Goal: Information Seeking & Learning: Learn about a topic

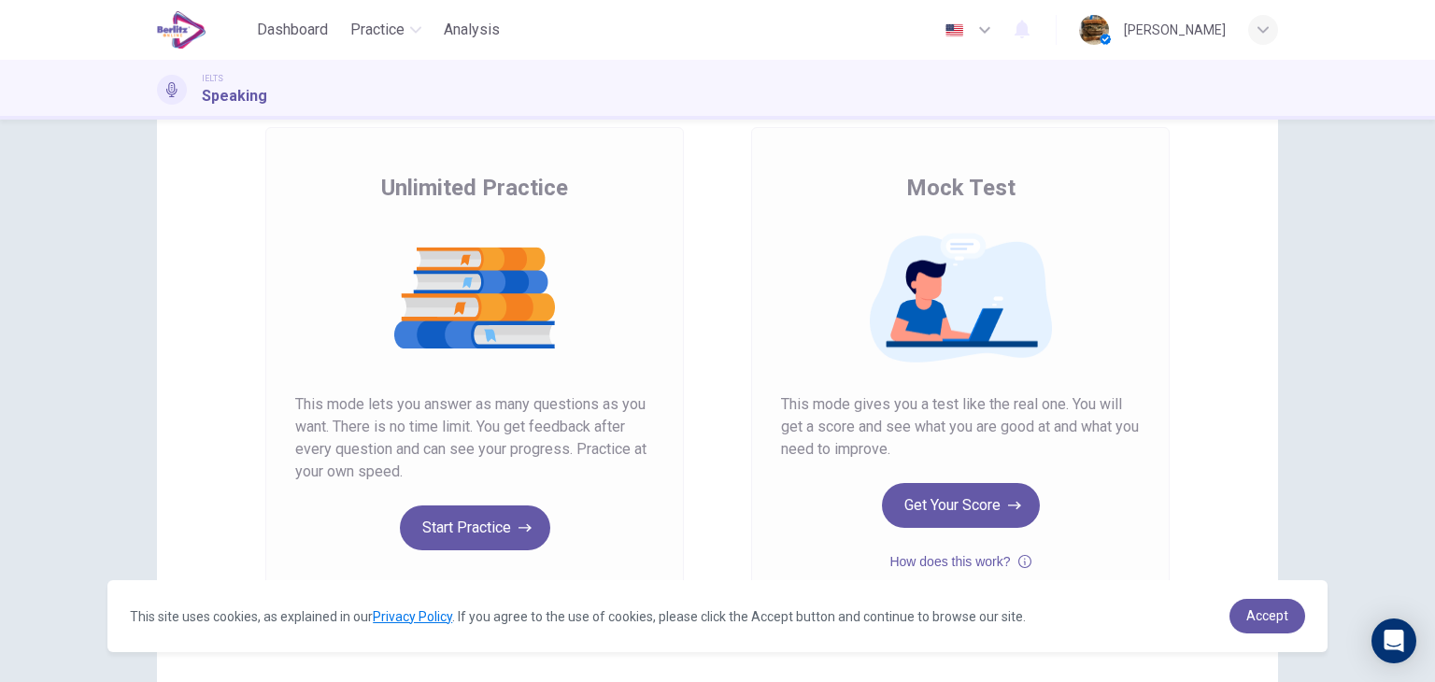
scroll to position [108, 0]
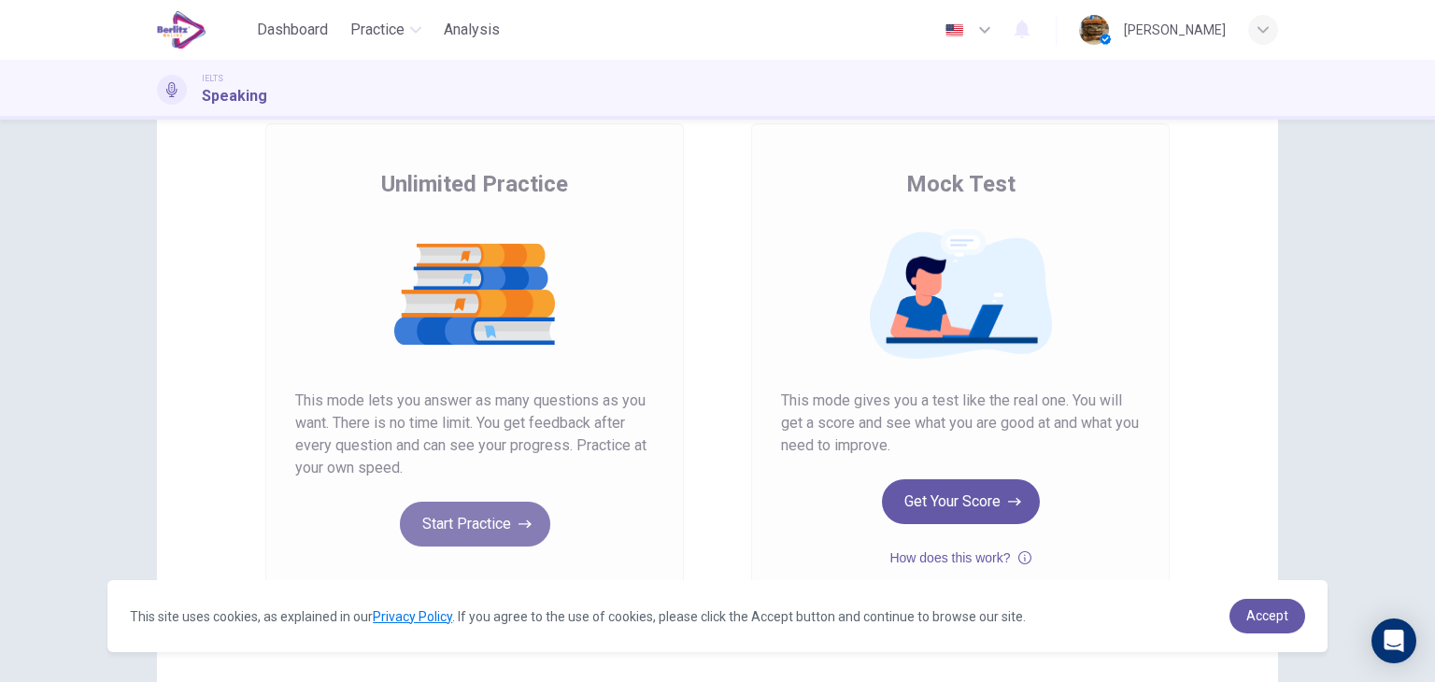
click at [459, 513] on button "Start Practice" at bounding box center [475, 524] width 150 height 45
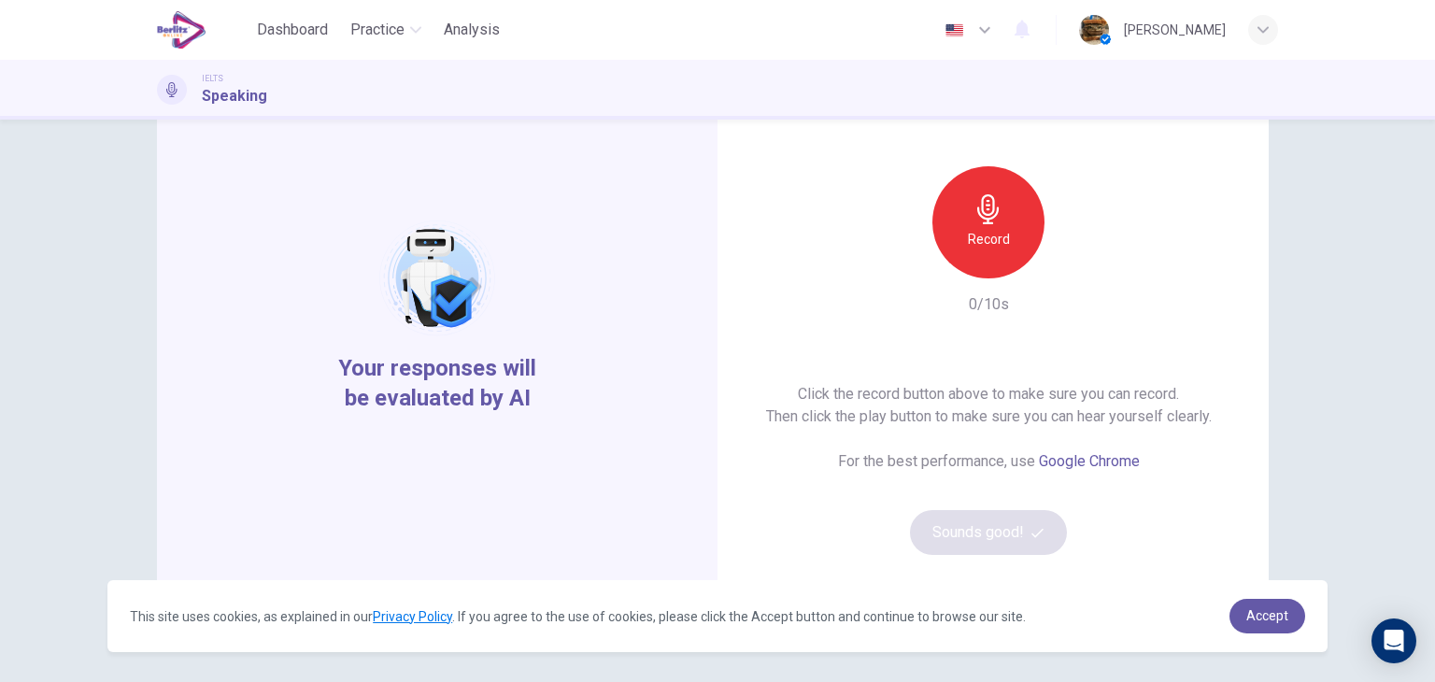
scroll to position [117, 0]
click at [1001, 247] on h6 "Record" at bounding box center [989, 240] width 42 height 22
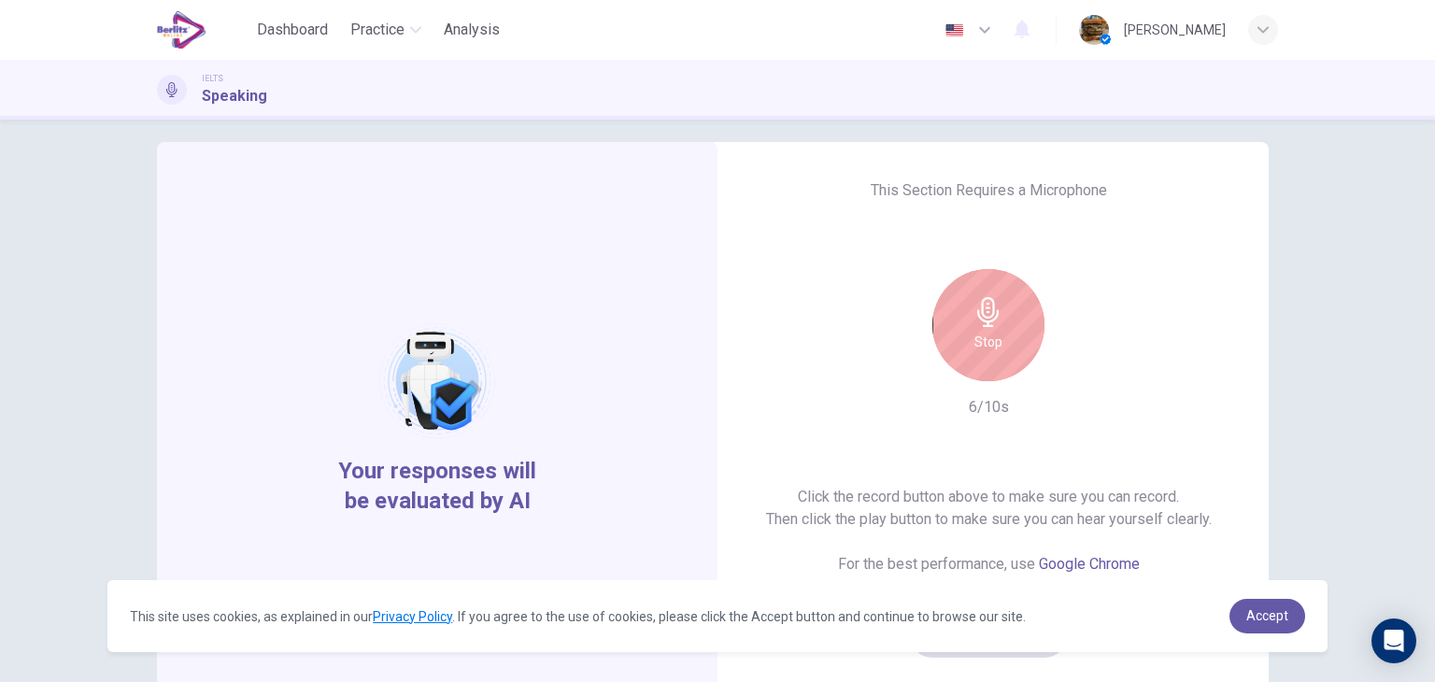
scroll to position [8, 0]
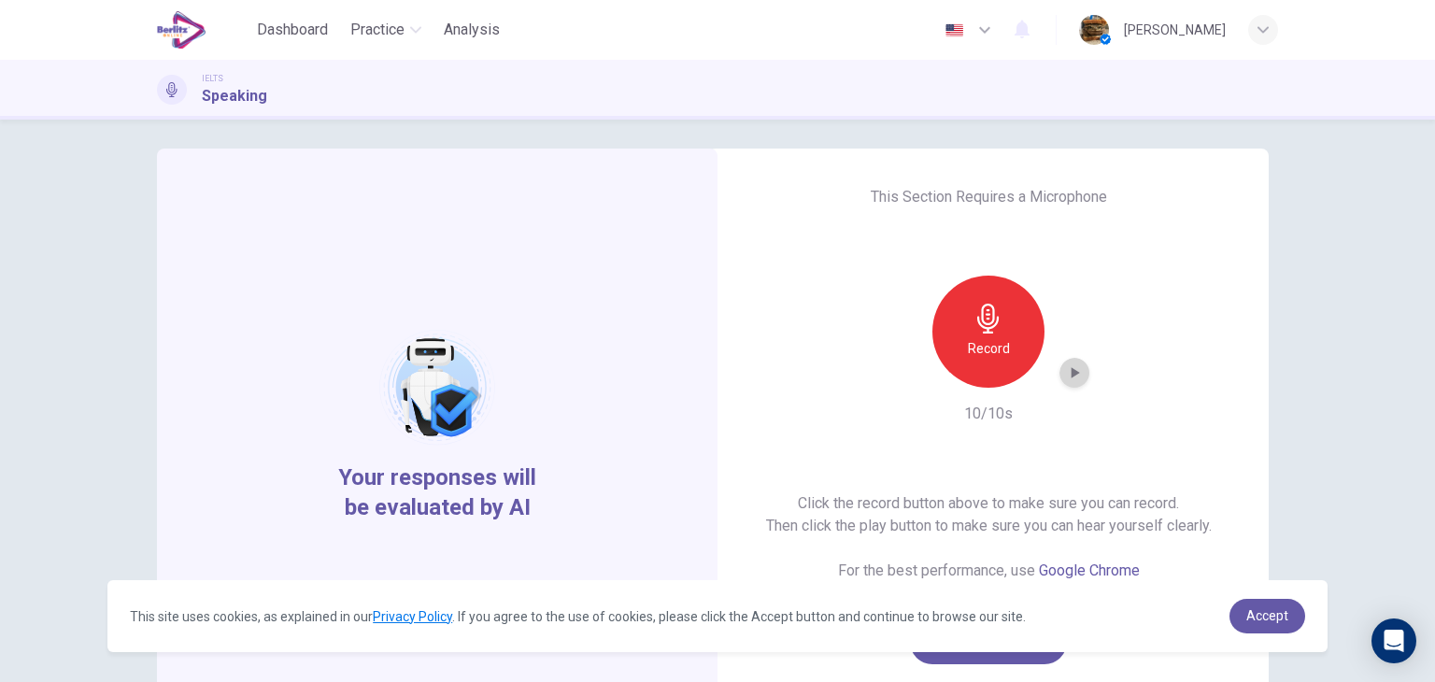
click at [1069, 363] on icon "button" at bounding box center [1074, 372] width 19 height 19
click at [968, 344] on h6 "Record" at bounding box center [989, 348] width 42 height 22
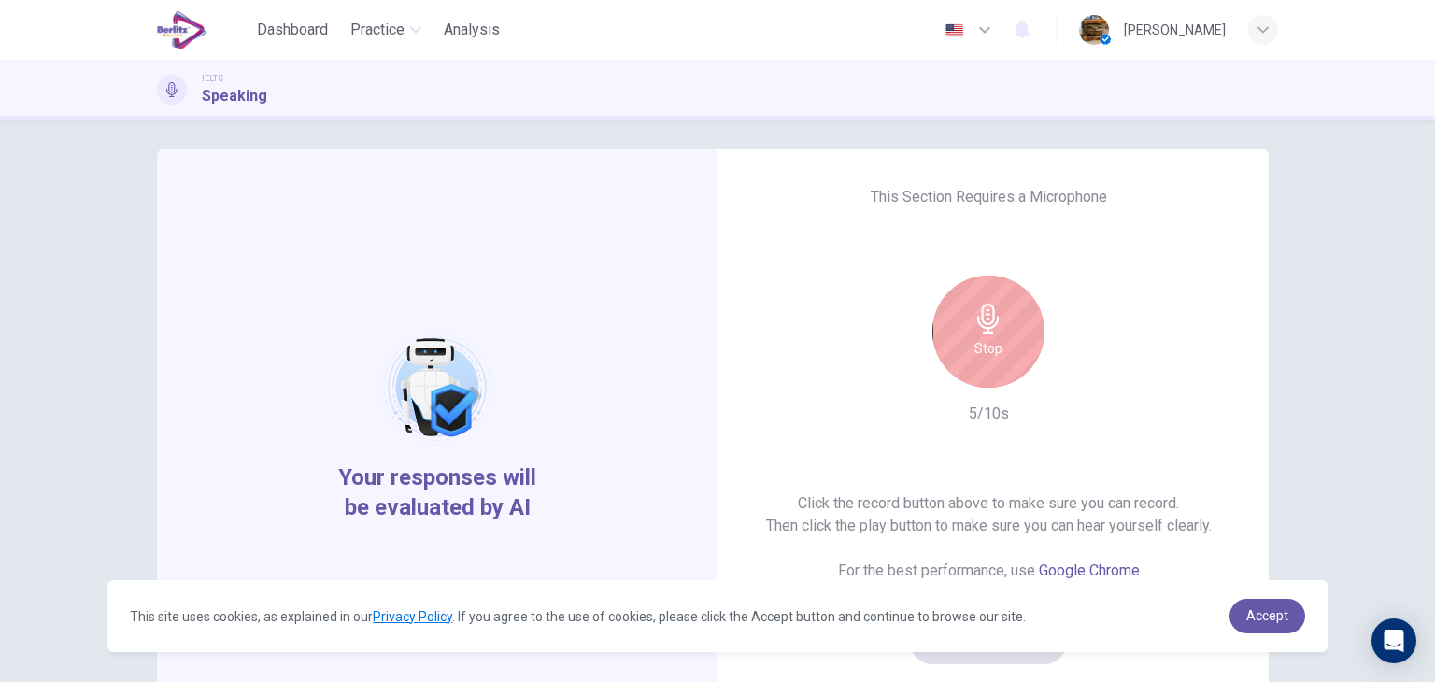
click at [1001, 337] on div "Stop" at bounding box center [988, 332] width 112 height 112
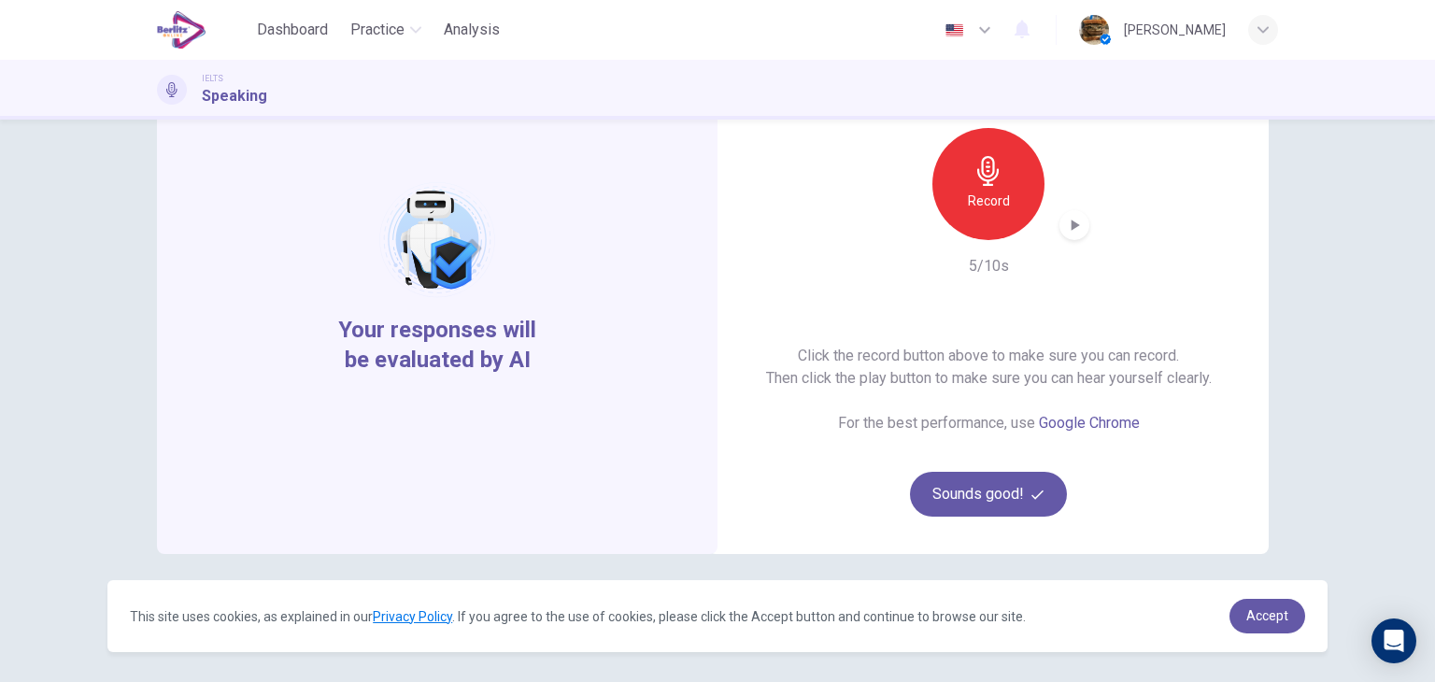
scroll to position [198, 0]
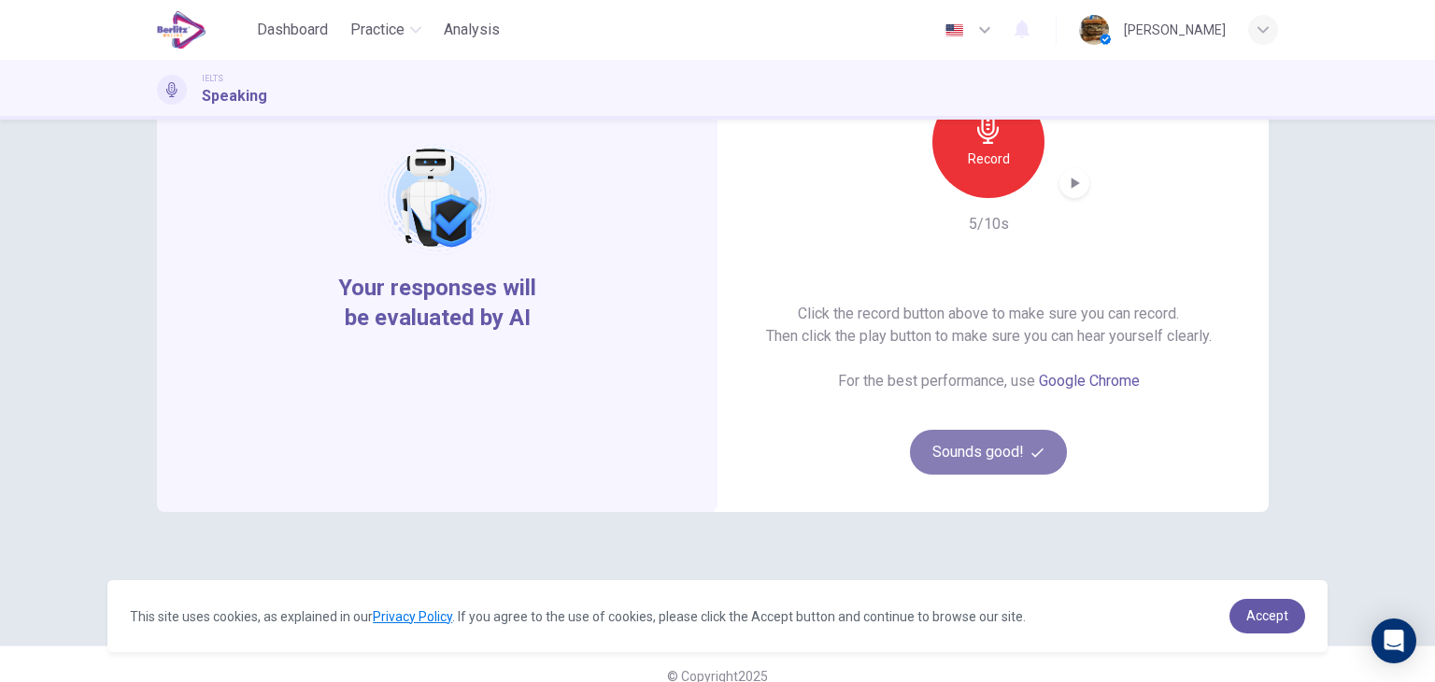
click at [954, 451] on button "Sounds good!" at bounding box center [988, 452] width 157 height 45
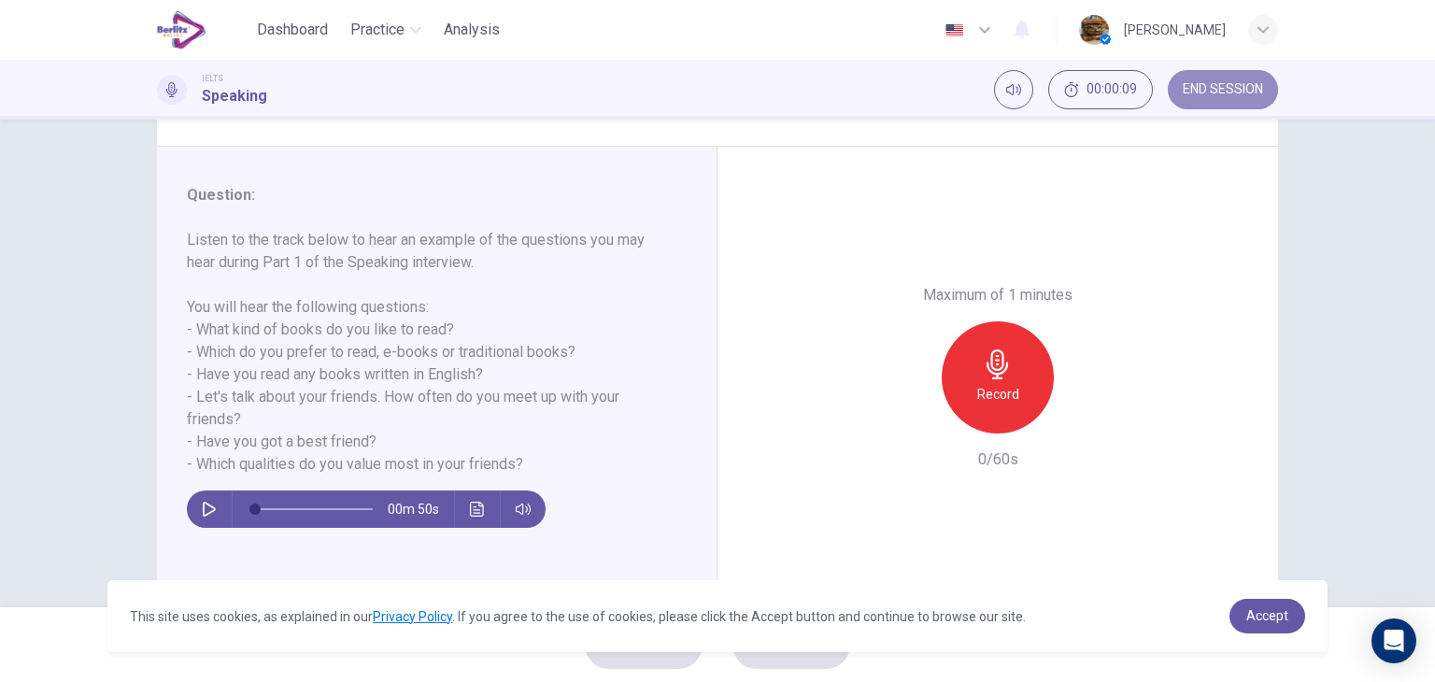
click at [1238, 83] on span "END SESSION" at bounding box center [1223, 89] width 80 height 15
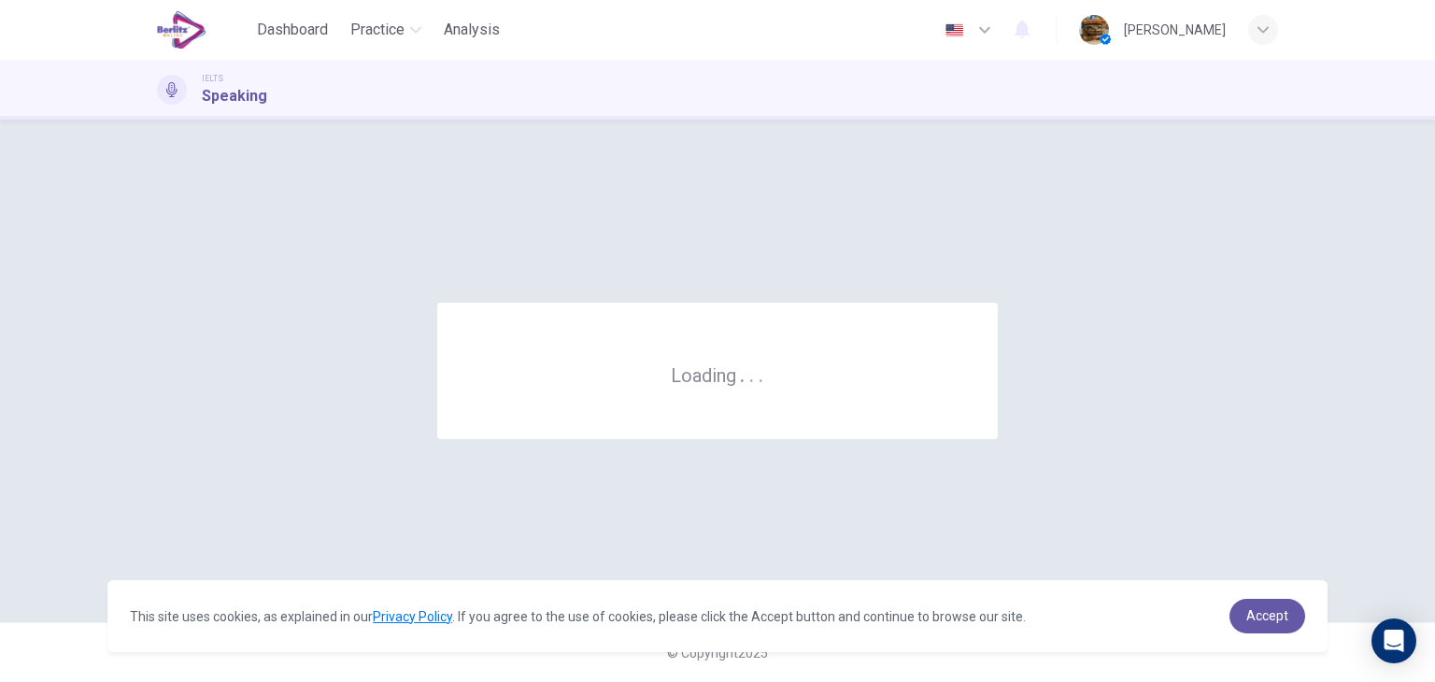
scroll to position [0, 0]
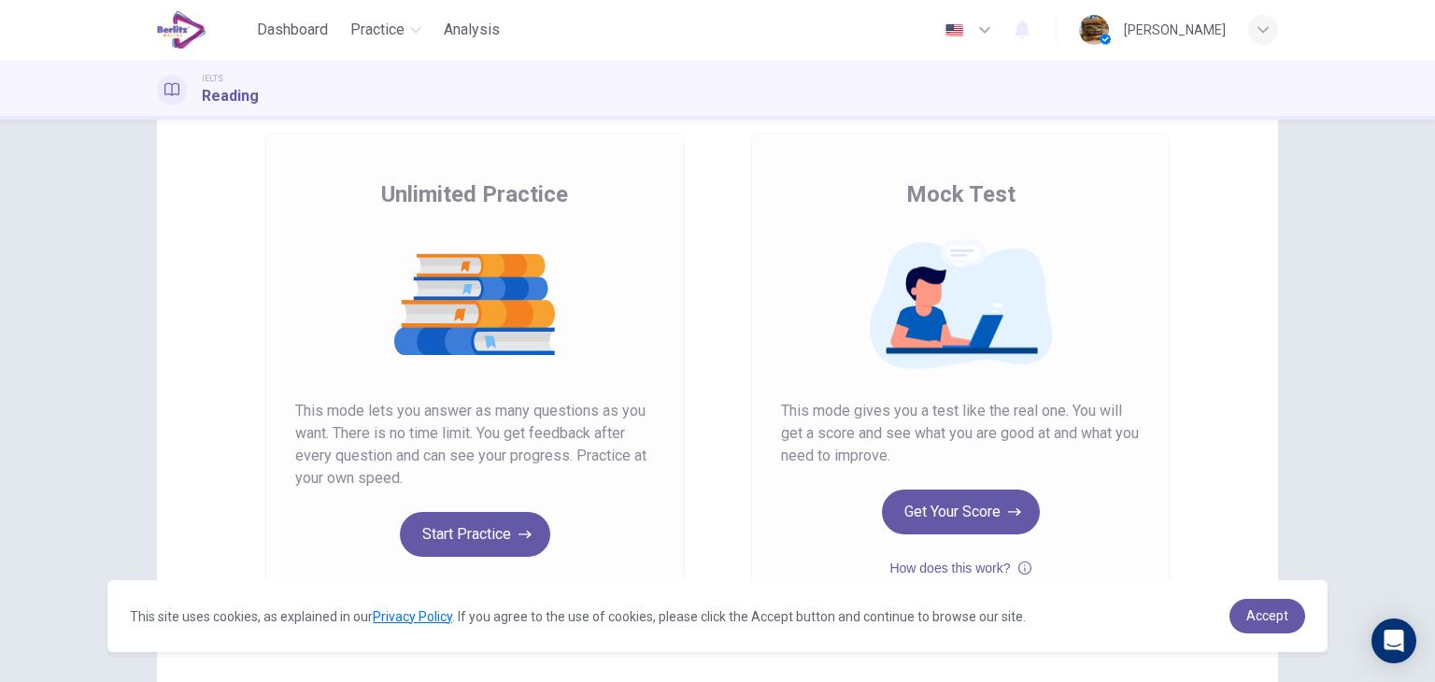
scroll to position [100, 0]
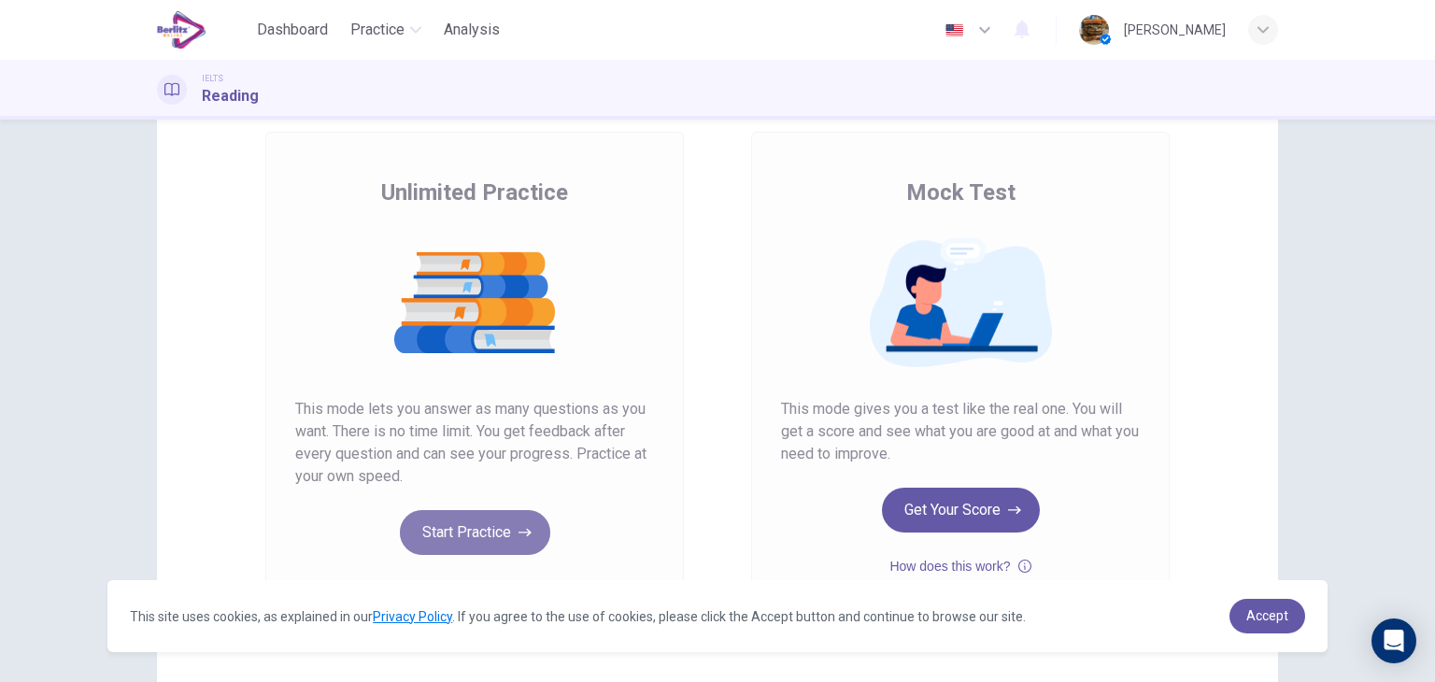
click at [428, 528] on button "Start Practice" at bounding box center [475, 532] width 150 height 45
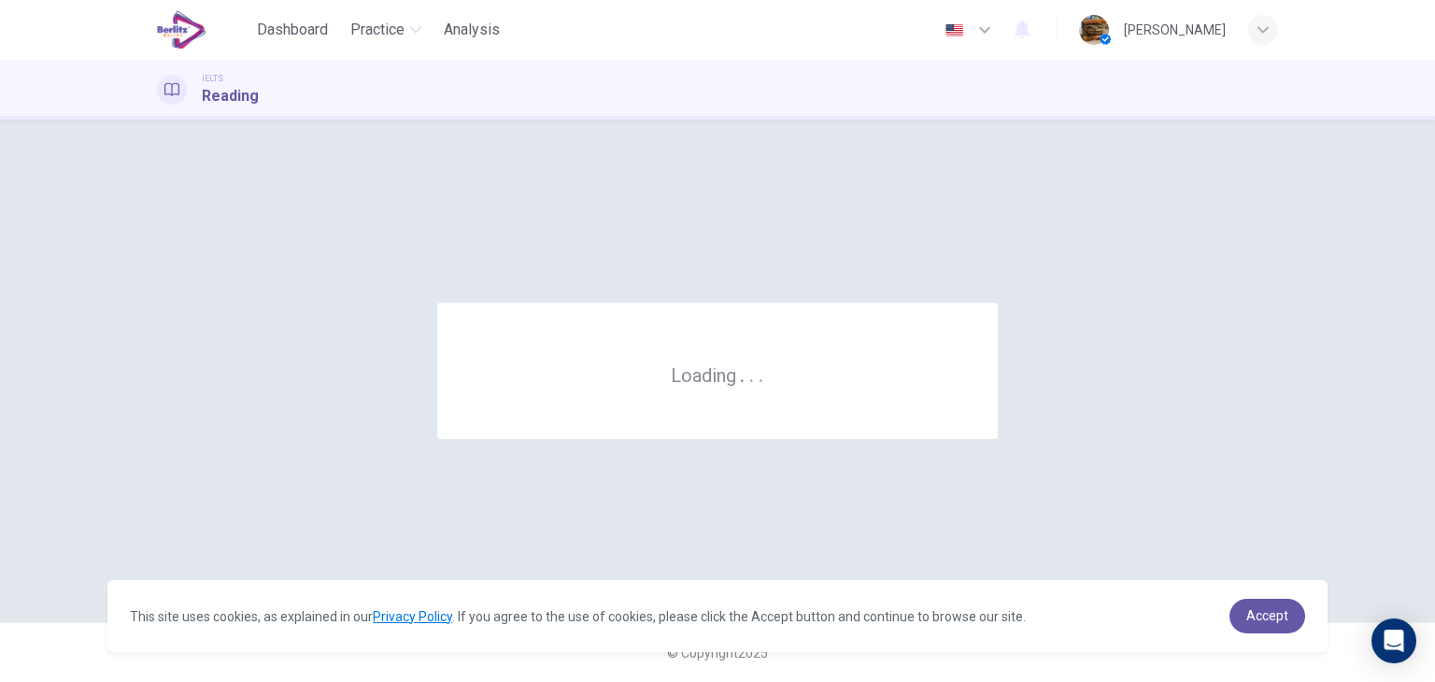
scroll to position [0, 0]
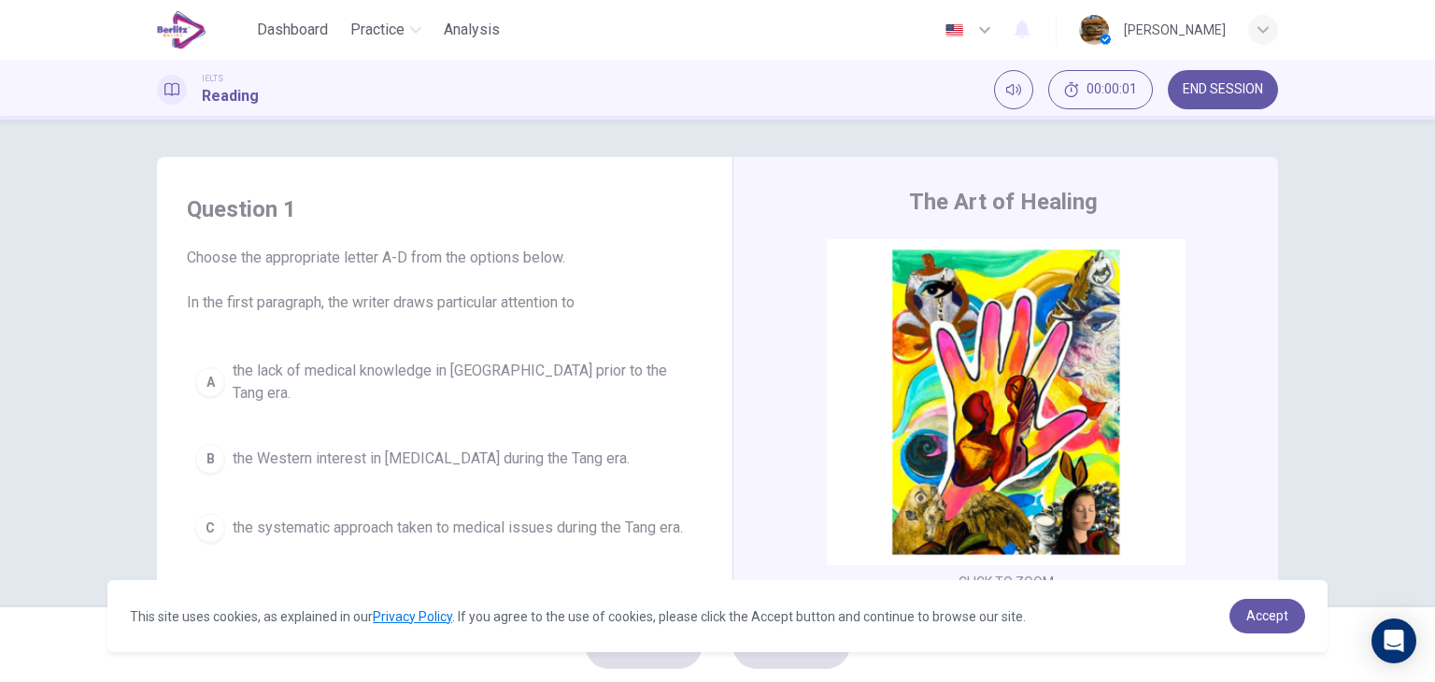
click at [291, 278] on span "Choose the appropriate letter A-D from the options below. In the first paragrap…" at bounding box center [445, 280] width 516 height 67
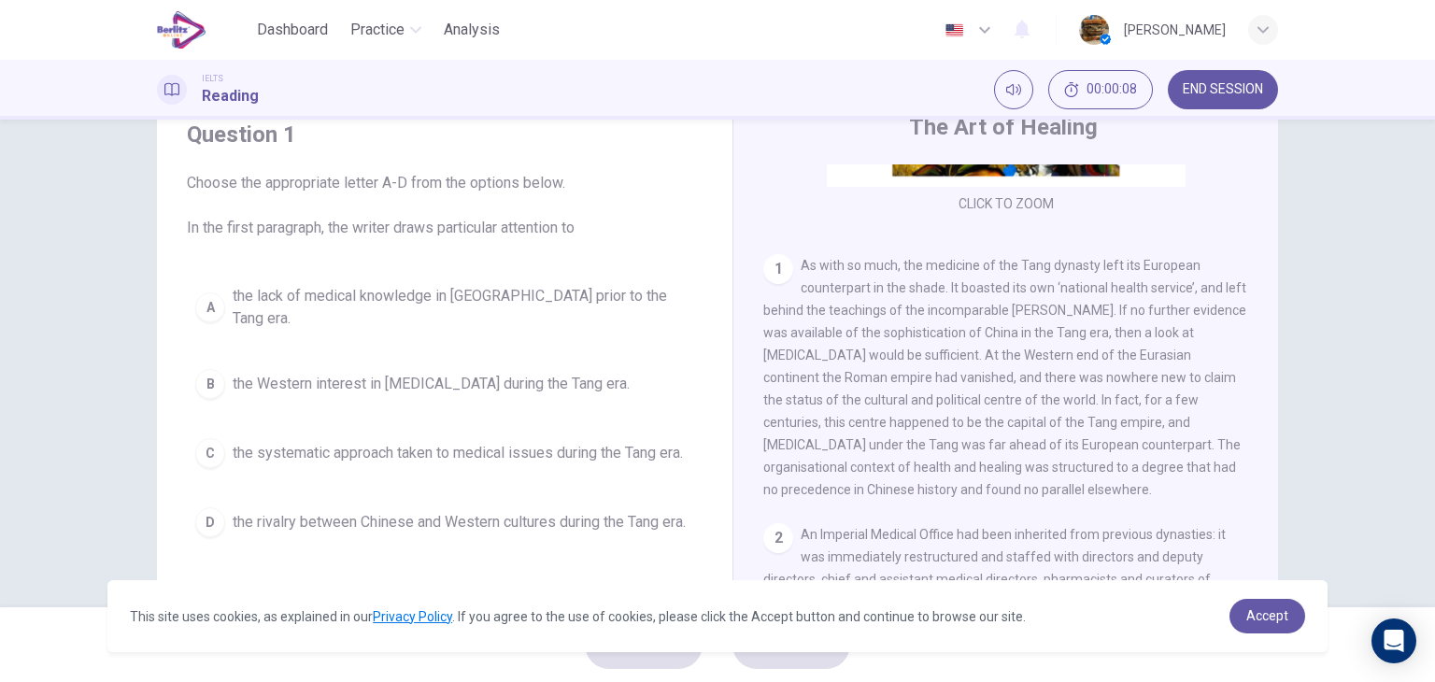
scroll to position [318, 0]
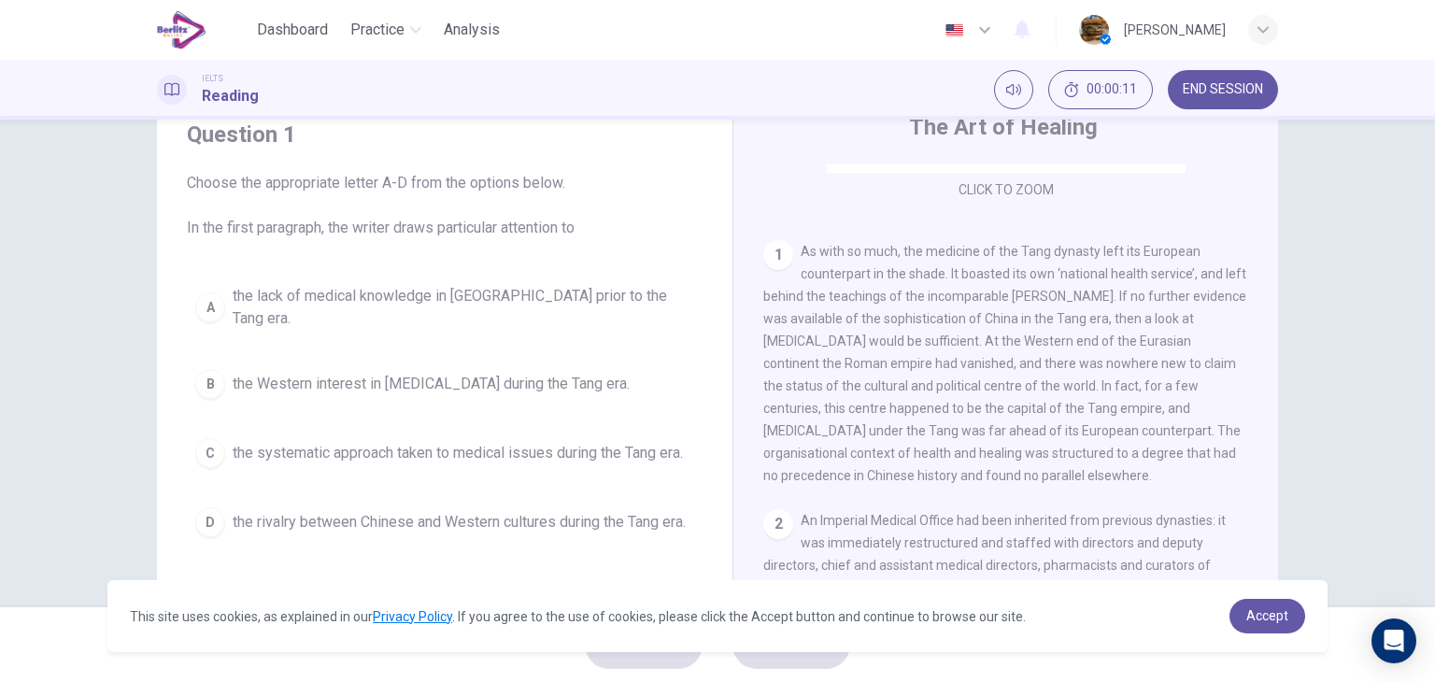
drag, startPoint x: 850, startPoint y: 269, endPoint x: 1006, endPoint y: 290, distance: 157.3
click at [1006, 290] on span "As with so much, the medicine of the Tang dynasty left its European counterpart…" at bounding box center [1004, 363] width 483 height 239
click at [1213, 78] on button "END SESSION" at bounding box center [1223, 89] width 110 height 39
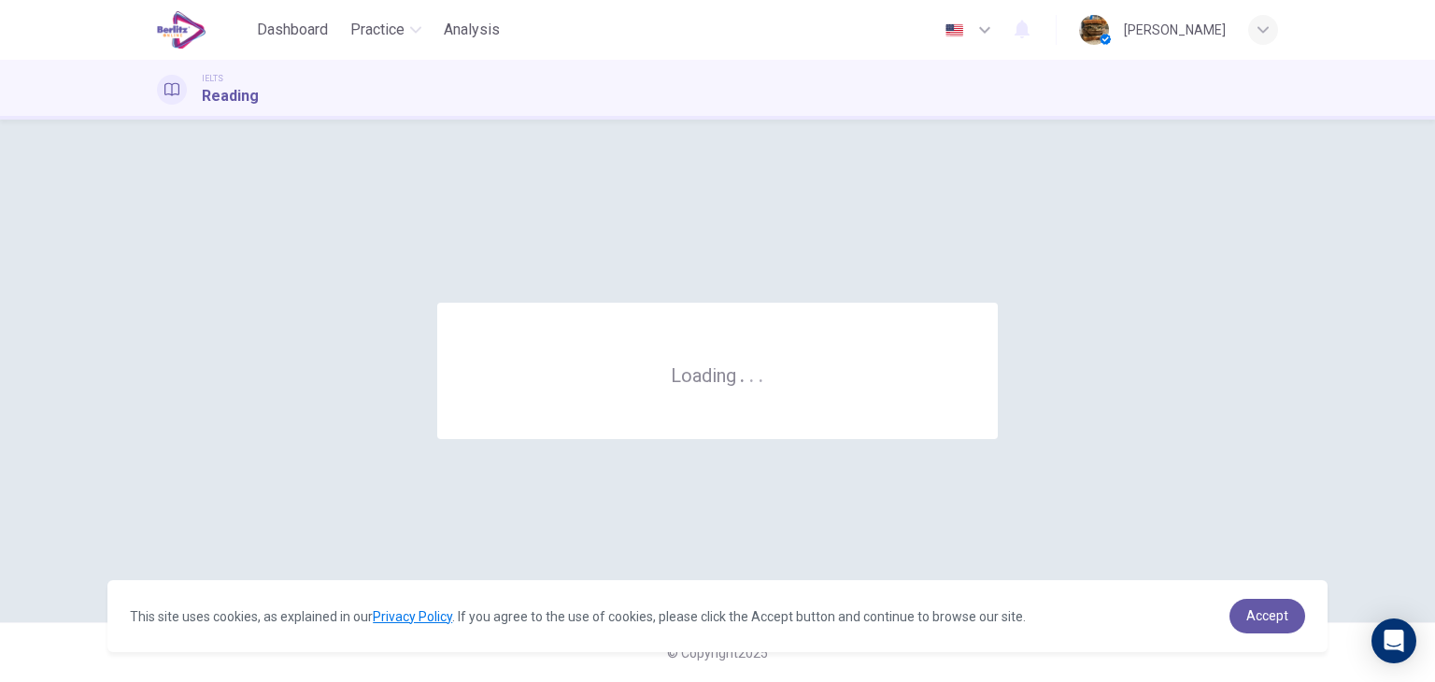
scroll to position [0, 0]
